Goal: Find specific page/section: Find specific page/section

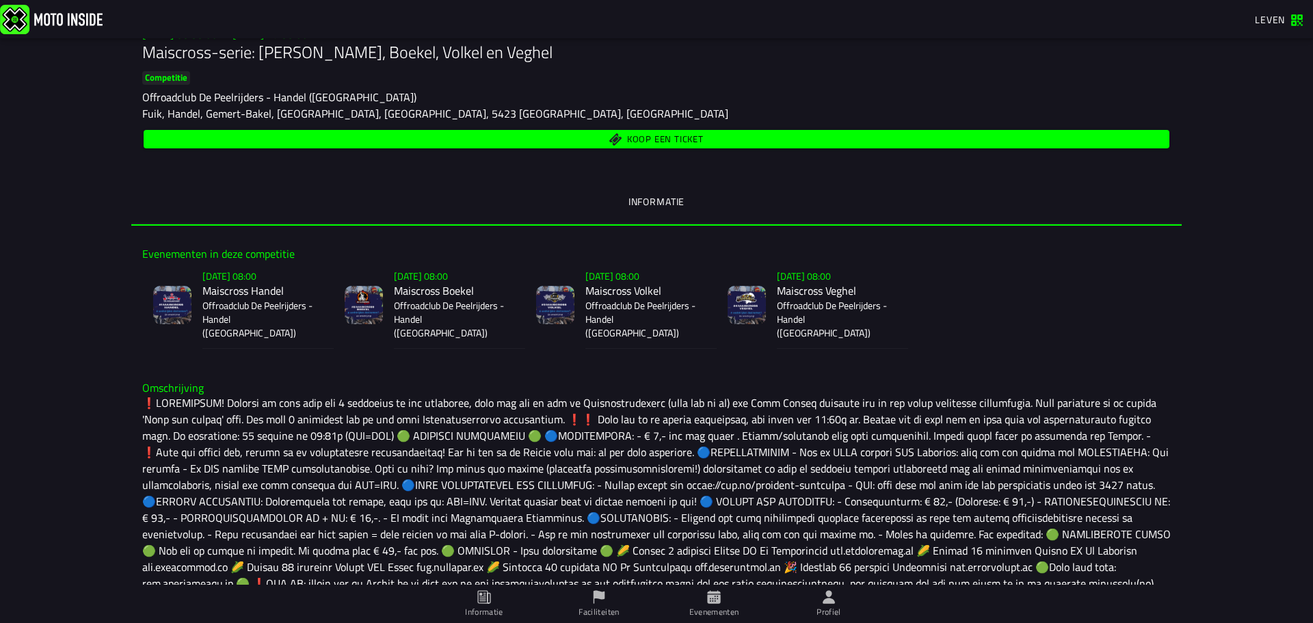
scroll to position [261, 0]
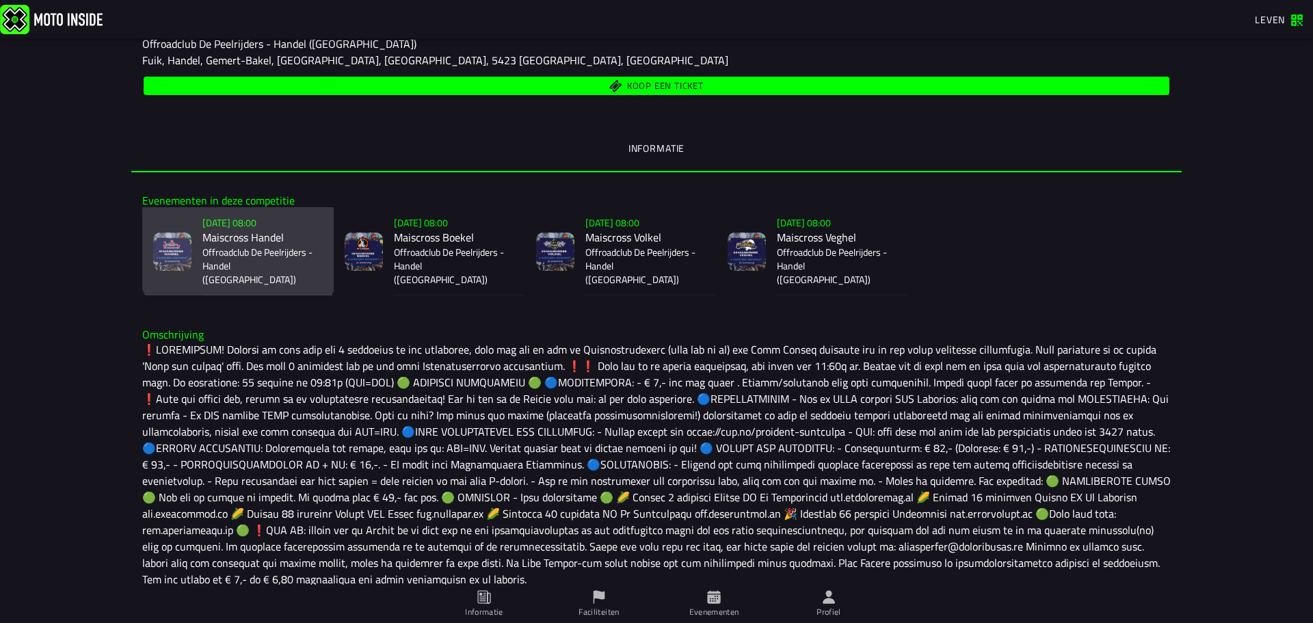
click at [226, 241] on font "Maiscross Handel" at bounding box center [242, 237] width 81 height 16
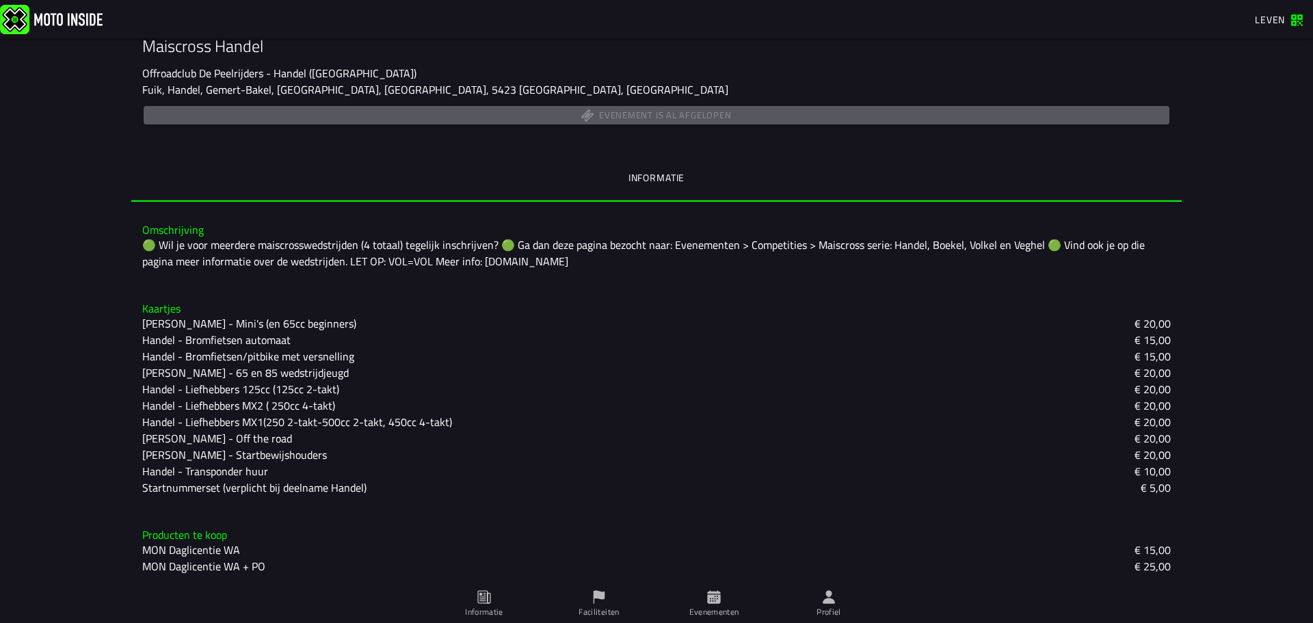
scroll to position [215, 0]
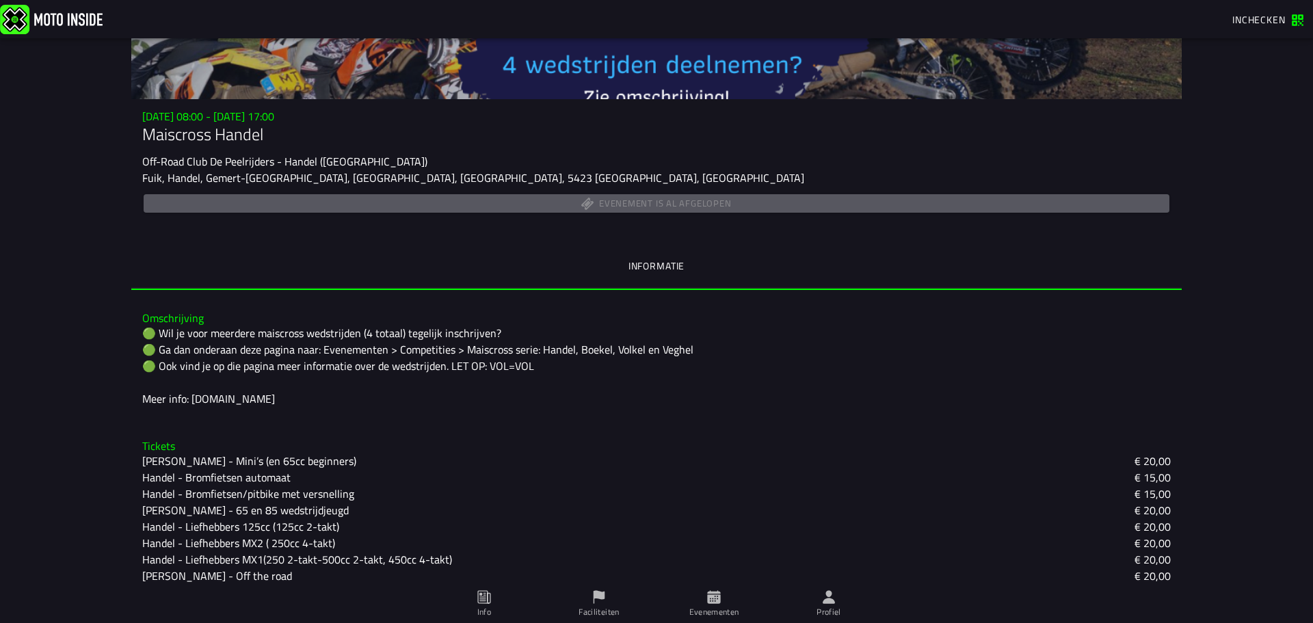
scroll to position [205, 0]
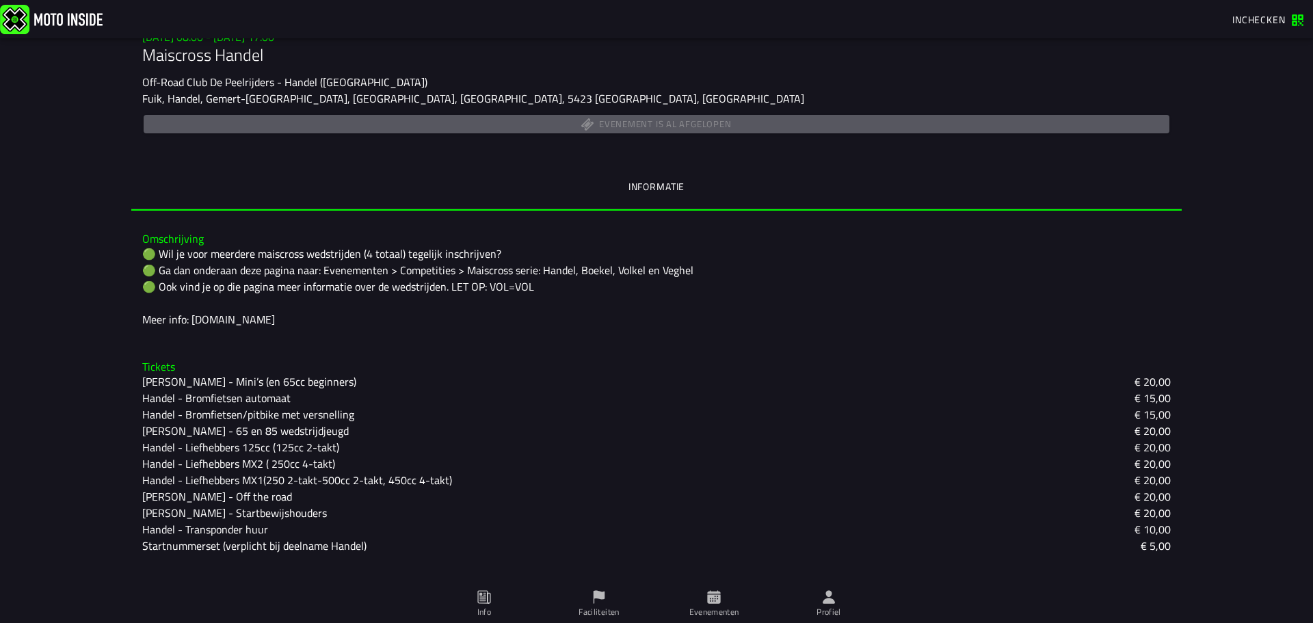
click at [0, 0] on slot "Handel - Liefhebbers MX1(250 2-takt-500cc 2-takt, 450cc 4-takt)" at bounding box center [0, 0] width 0 height 0
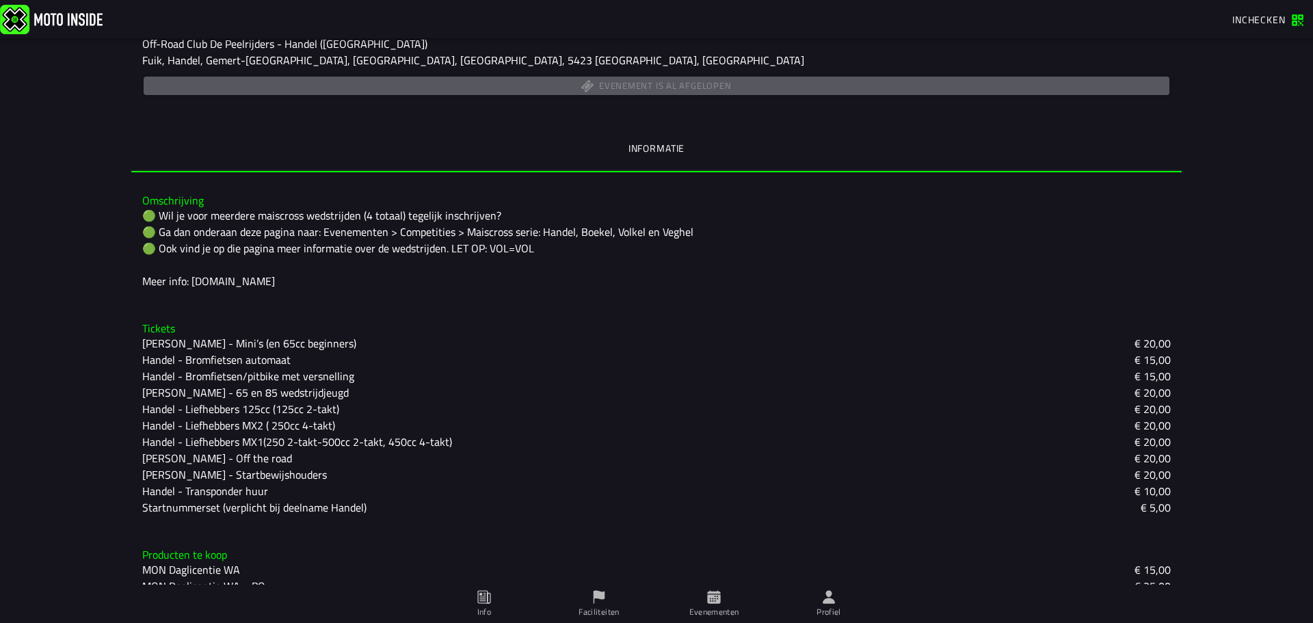
scroll to position [264, 0]
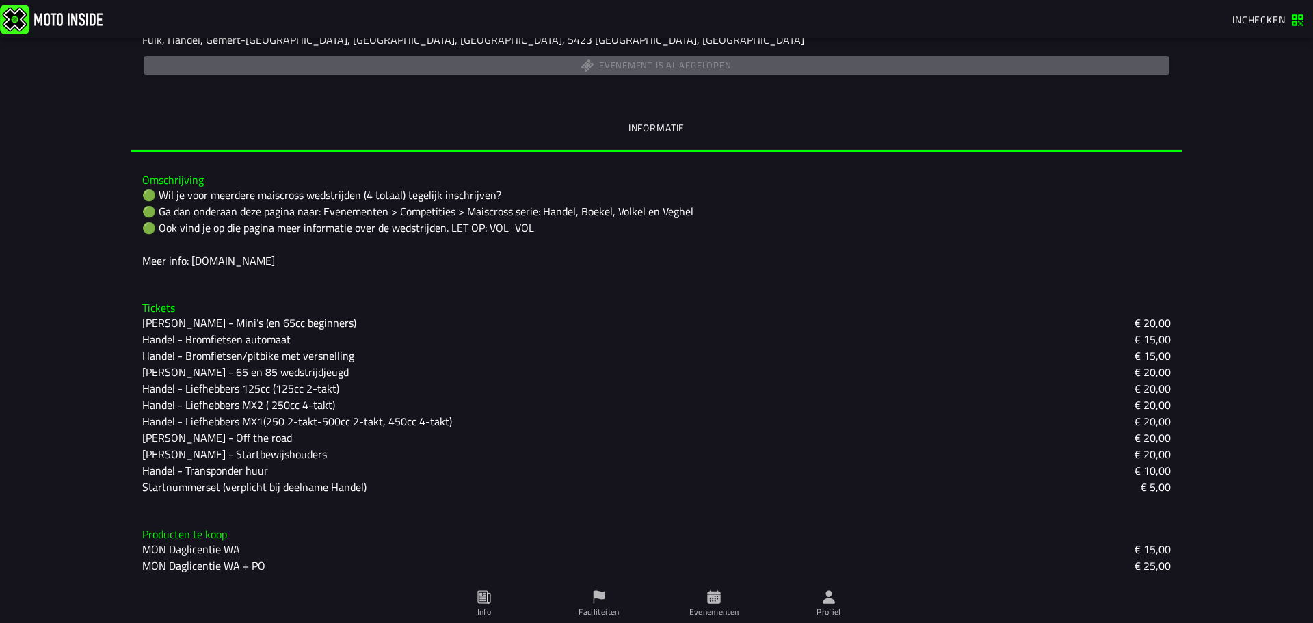
click at [0, 0] on slot "Handel - Liefhebbers MX1(250 2-takt-500cc 2-takt, 450cc 4-takt)" at bounding box center [0, 0] width 0 height 0
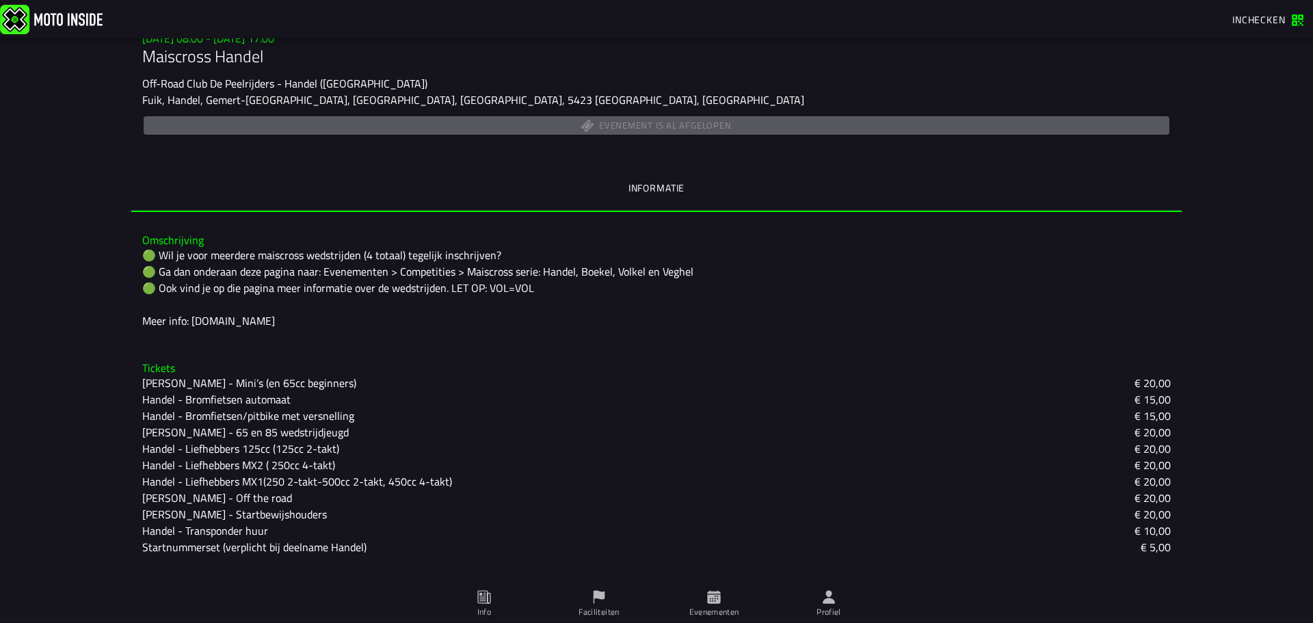
scroll to position [205, 0]
click at [216, 322] on div "🟢 Wil je voor meerdere maiscross wedstrijden (4 totaal) tegelijk inschrijven? 🟢…" at bounding box center [656, 287] width 1029 height 82
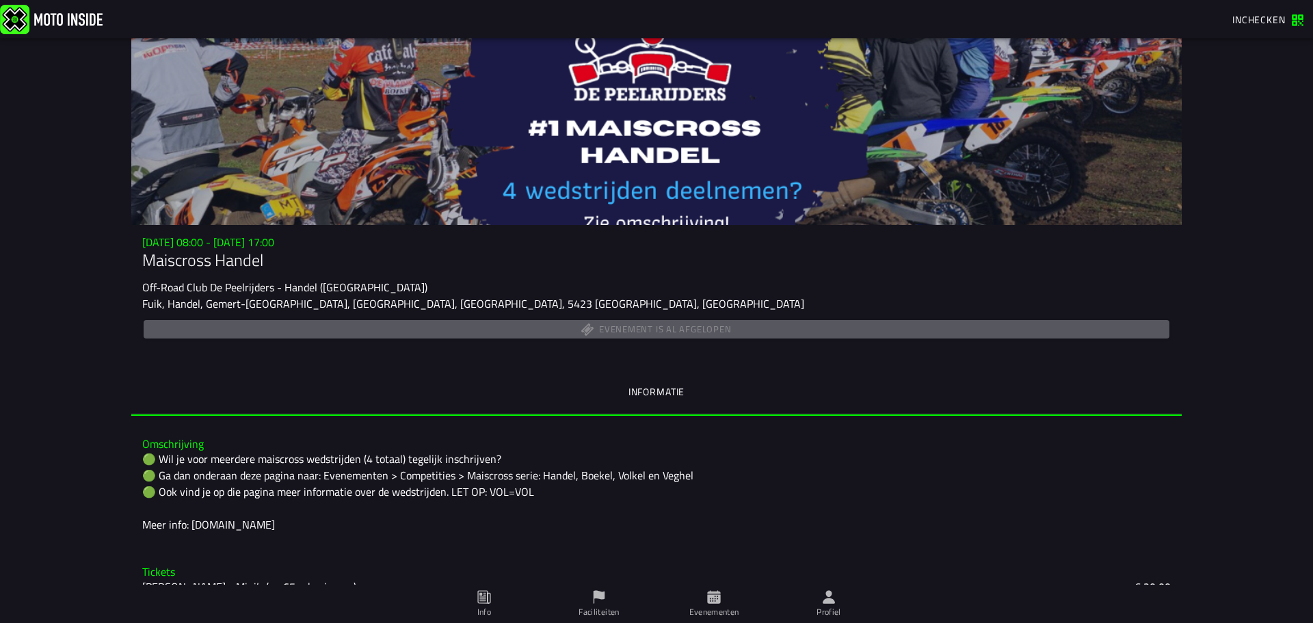
scroll to position [0, 0]
